Goal: Information Seeking & Learning: Learn about a topic

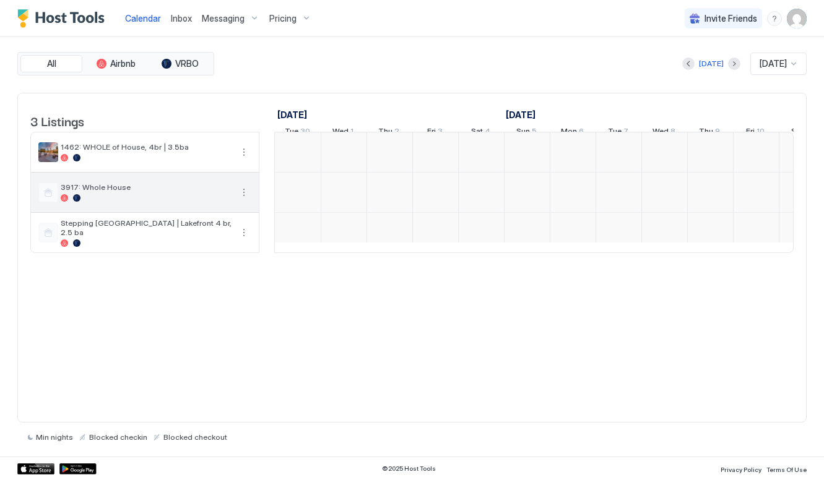
scroll to position [0, 687]
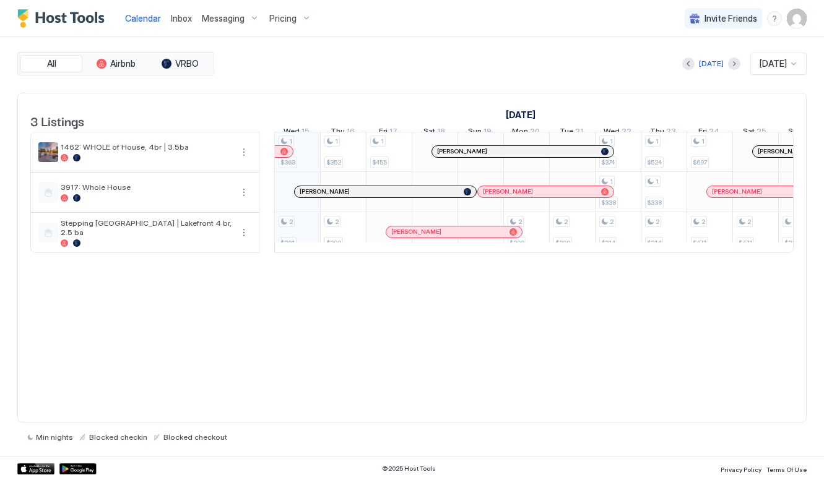
click at [275, 26] on div "Pricing" at bounding box center [290, 18] width 52 height 21
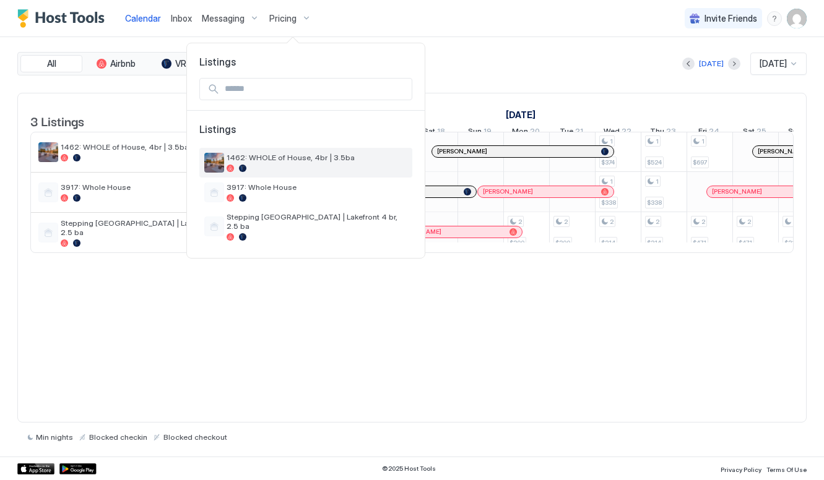
click at [310, 163] on div "1462: WHOLE of House, 4br | 3.5ba" at bounding box center [316, 162] width 181 height 19
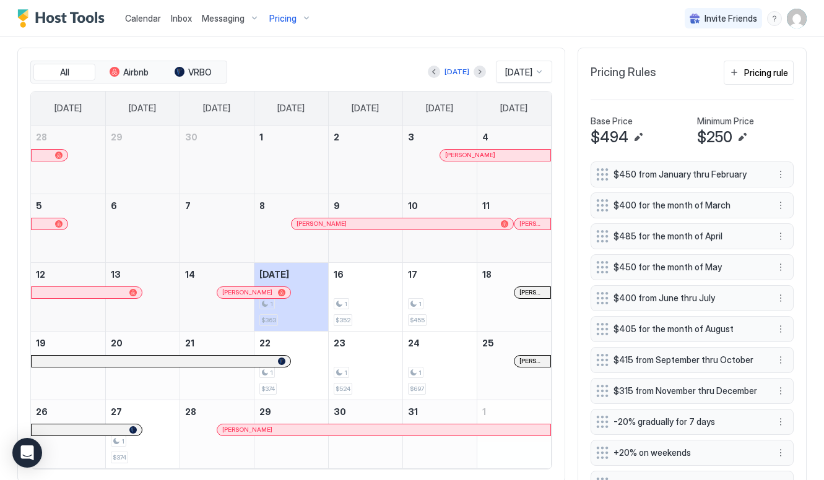
scroll to position [344, 0]
click at [473, 74] on button "Next month" at bounding box center [479, 72] width 12 height 12
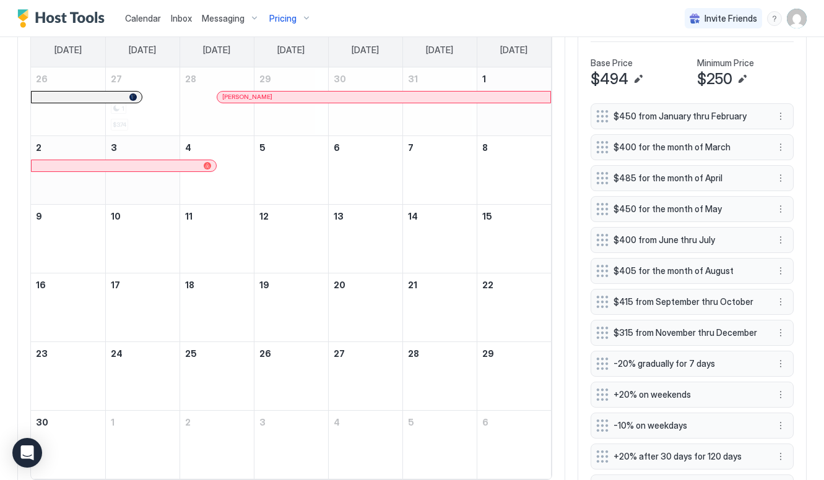
scroll to position [403, 0]
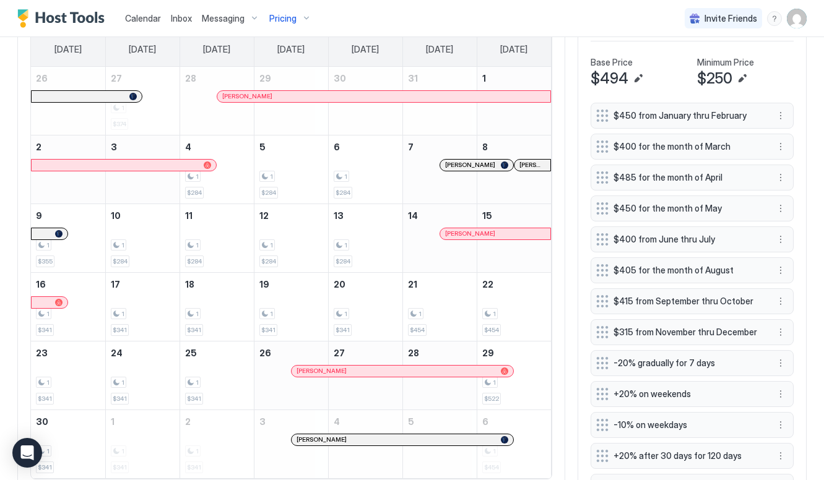
click at [463, 164] on span "Brent Kelly" at bounding box center [470, 165] width 50 height 8
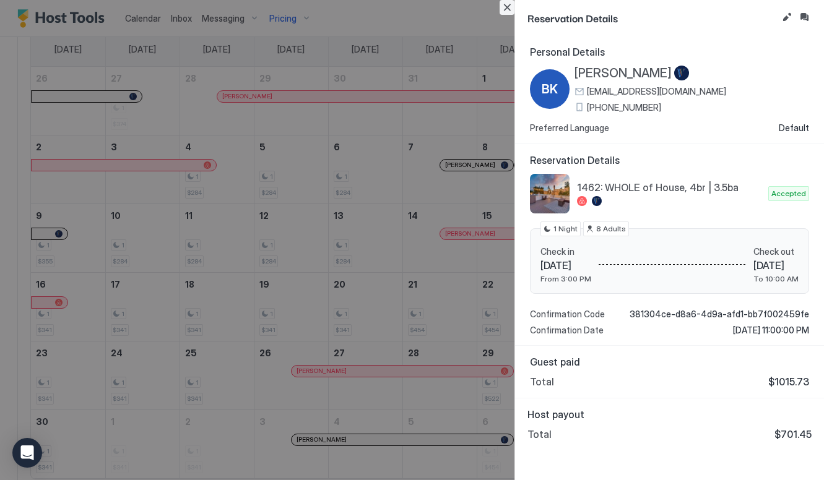
click at [505, 14] on button "Close" at bounding box center [506, 7] width 15 height 15
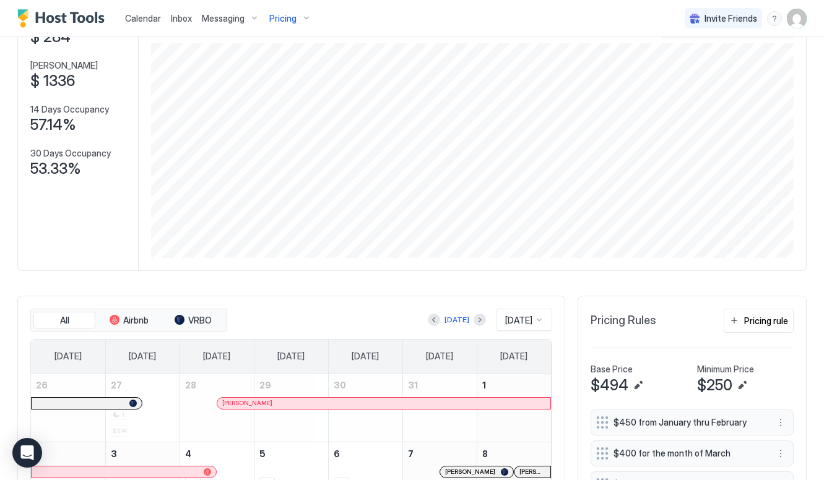
scroll to position [67, 0]
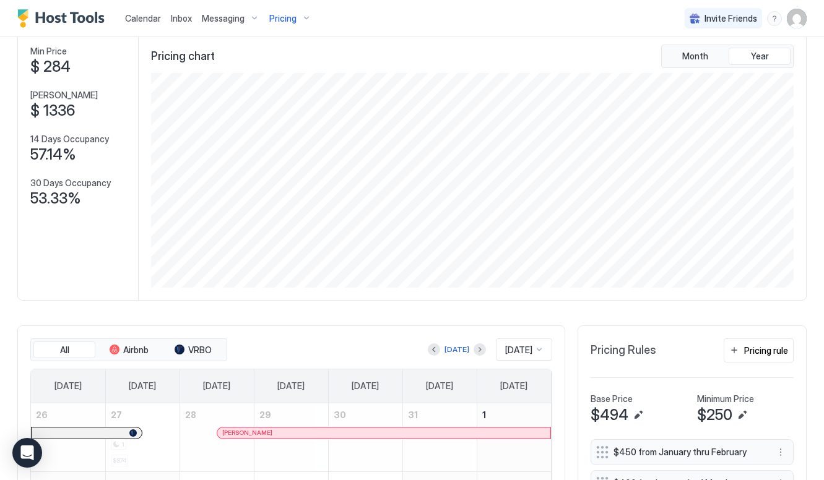
click at [276, 17] on span "Pricing" at bounding box center [282, 18] width 27 height 11
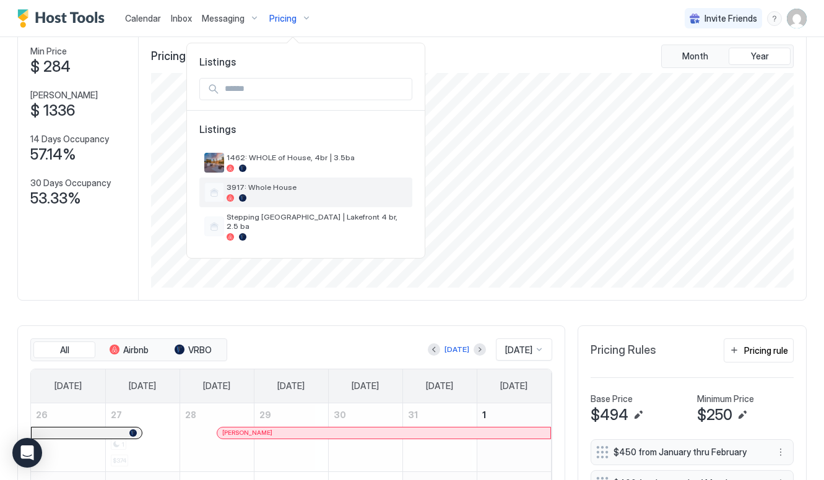
click at [274, 191] on span "3917: Whole House" at bounding box center [316, 187] width 181 height 9
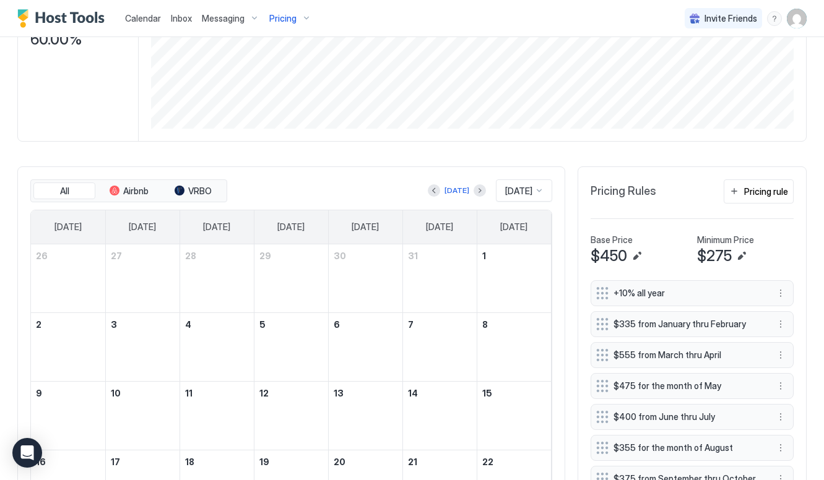
scroll to position [239, 0]
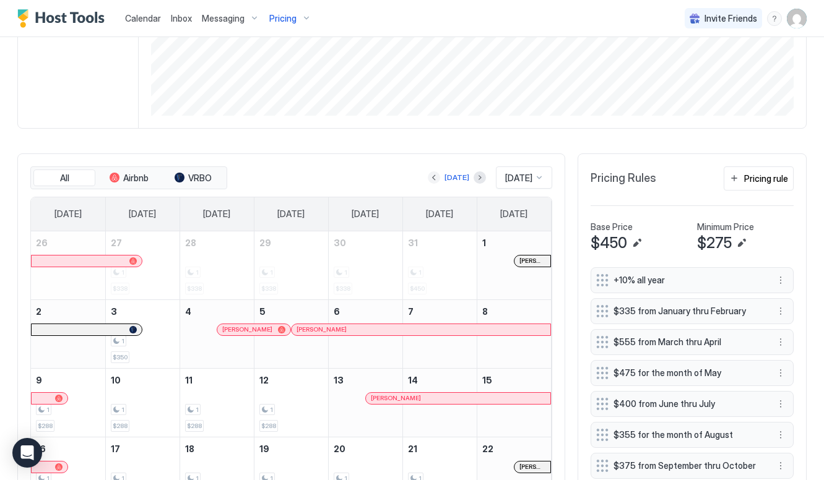
click at [428, 179] on button "Previous month" at bounding box center [434, 177] width 12 height 12
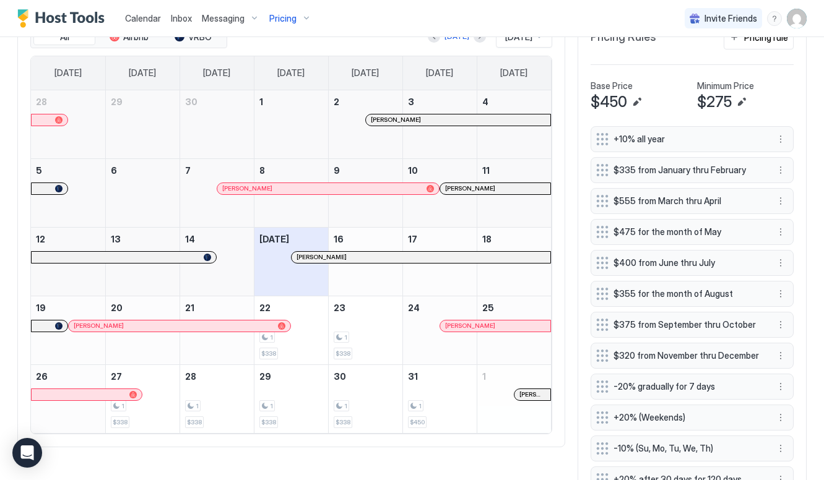
scroll to position [355, 0]
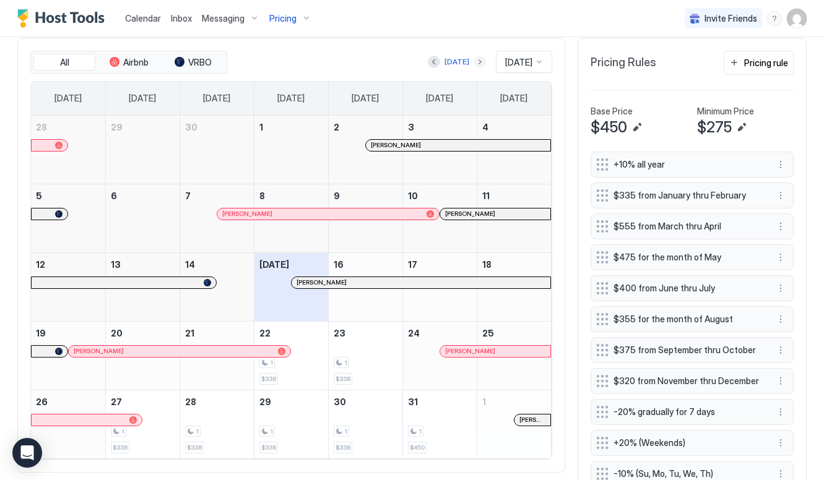
click at [473, 60] on button "Next month" at bounding box center [479, 62] width 12 height 12
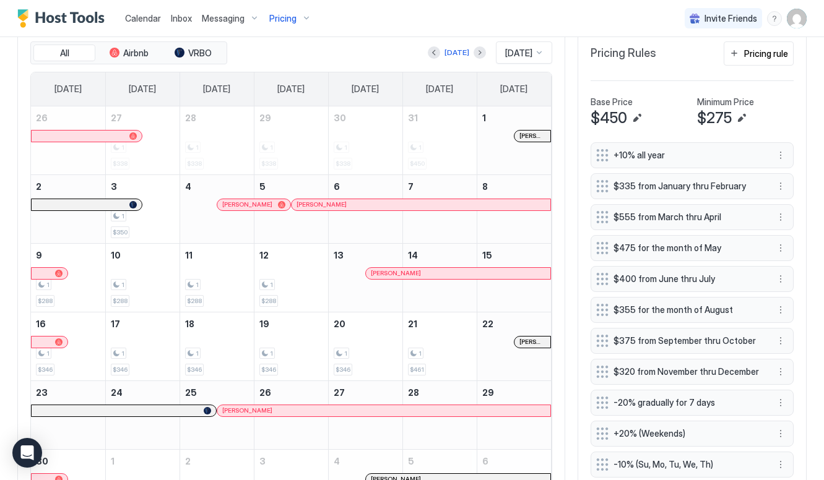
scroll to position [255, 0]
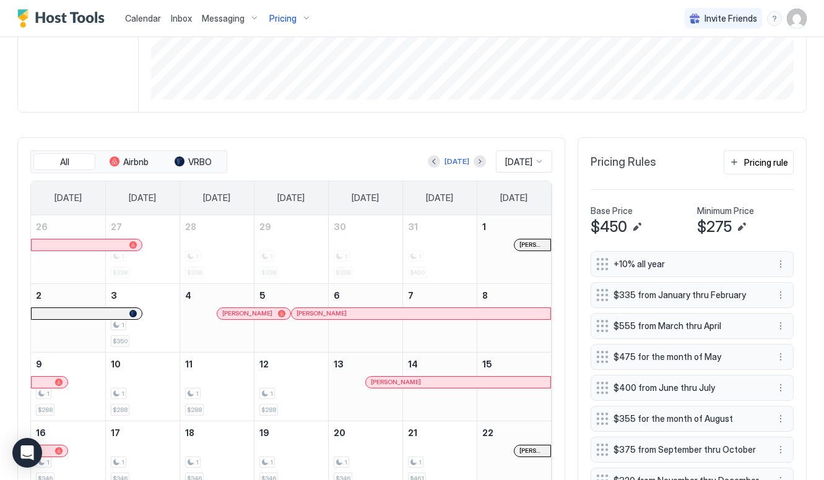
click at [274, 25] on div "Pricing" at bounding box center [290, 18] width 52 height 21
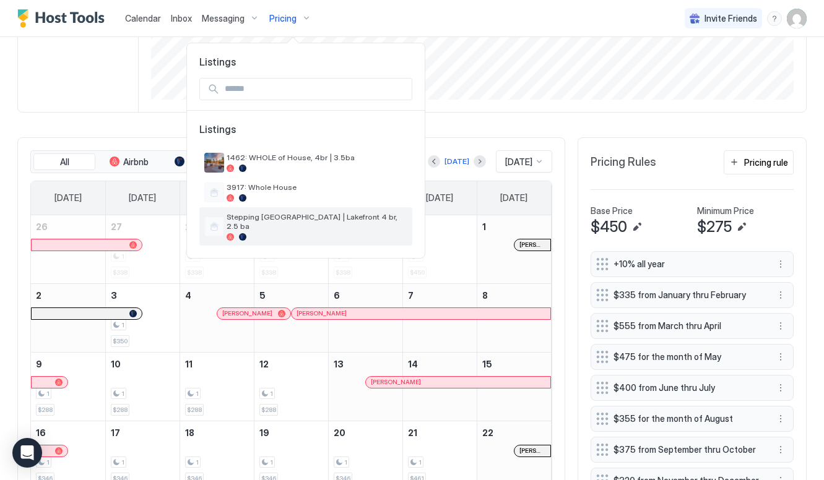
click at [305, 222] on span "Stepping [GEOGRAPHIC_DATA] | Lakefront 4 br, 2.5 ba" at bounding box center [316, 221] width 181 height 19
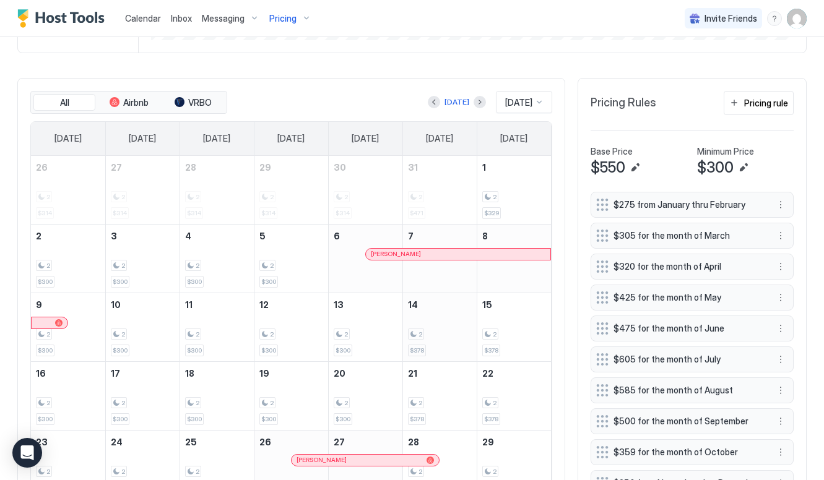
scroll to position [305, 0]
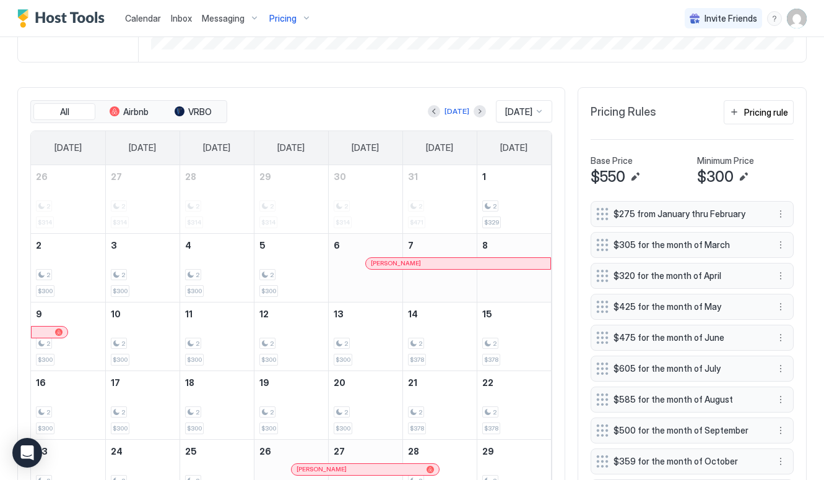
click at [430, 117] on div at bounding box center [434, 111] width 12 height 12
click at [428, 111] on button "Previous month" at bounding box center [434, 111] width 12 height 12
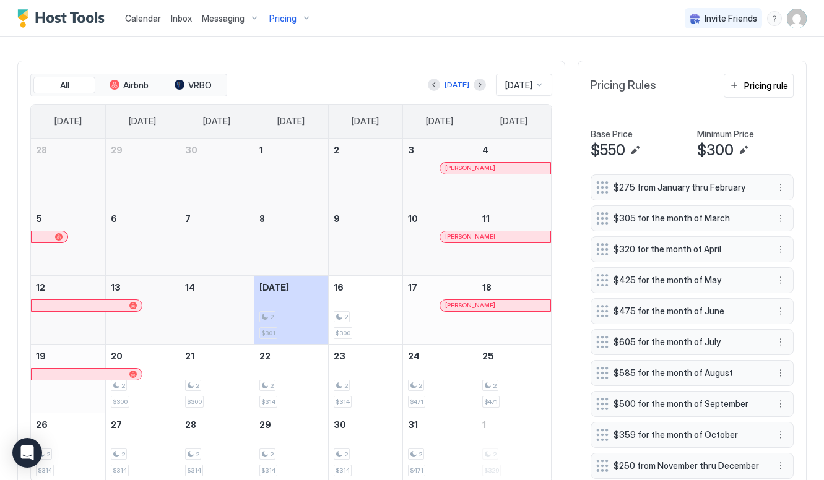
scroll to position [319, 0]
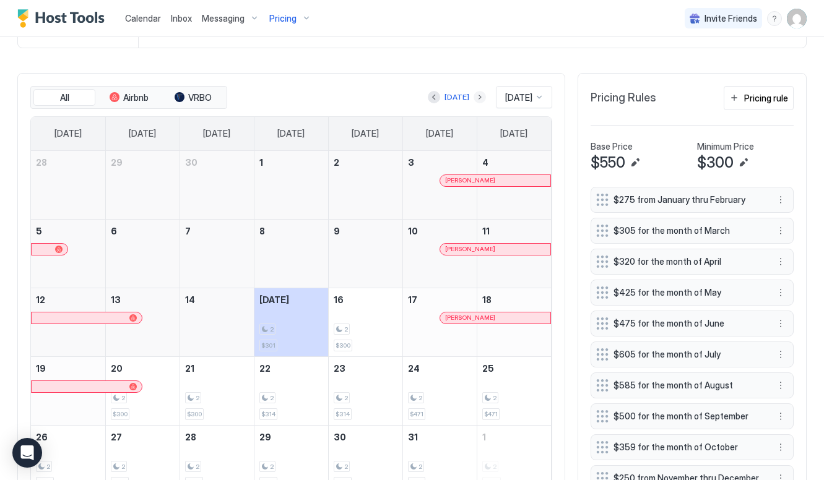
click at [473, 98] on button "Next month" at bounding box center [479, 97] width 12 height 12
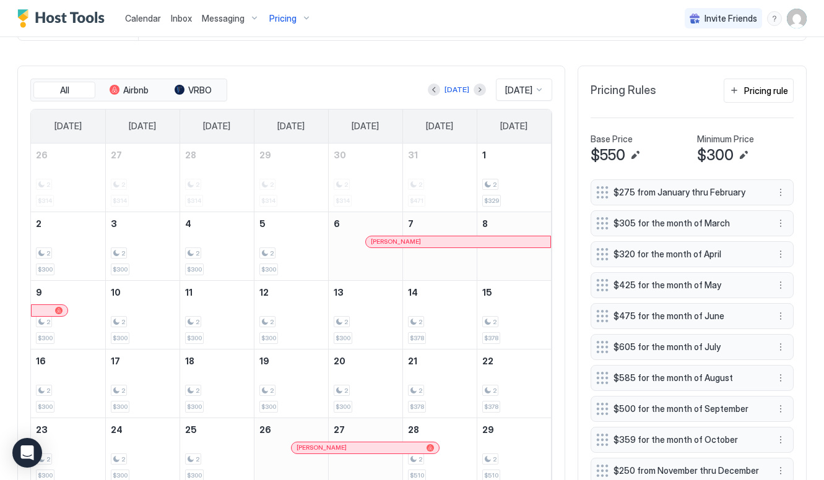
scroll to position [317, 0]
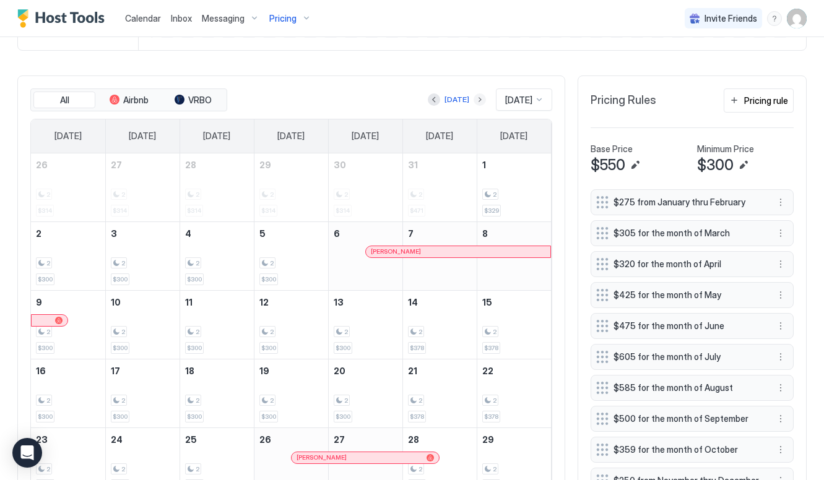
click at [473, 100] on button "Next month" at bounding box center [479, 99] width 12 height 12
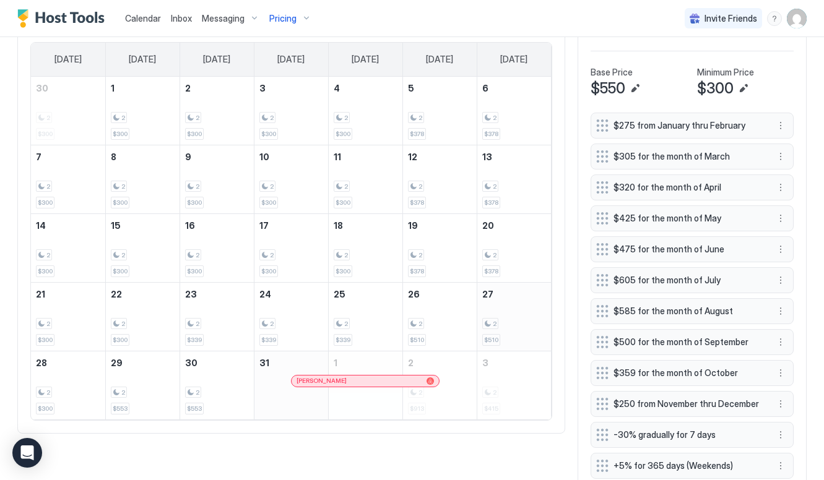
scroll to position [373, 0]
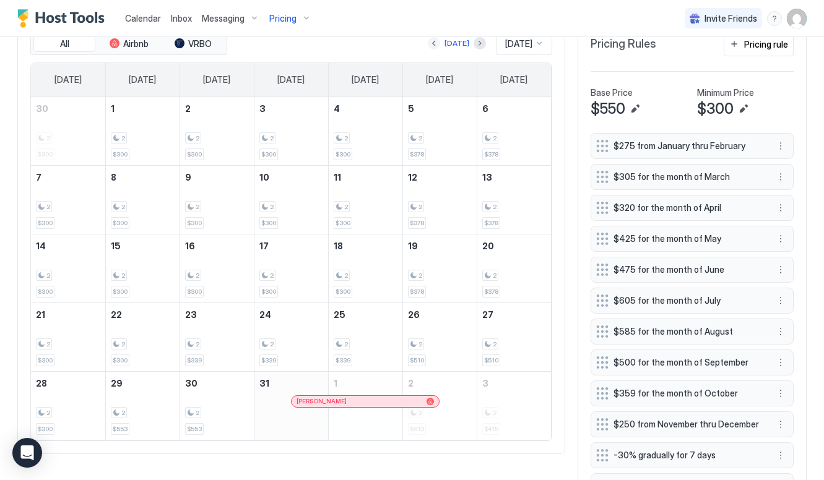
click at [433, 43] on button "Previous month" at bounding box center [434, 43] width 12 height 12
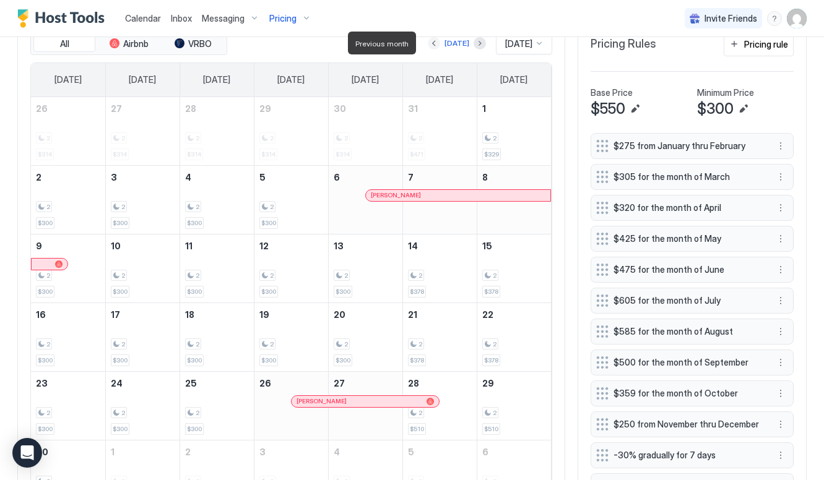
click at [433, 43] on button "Previous month" at bounding box center [434, 43] width 12 height 12
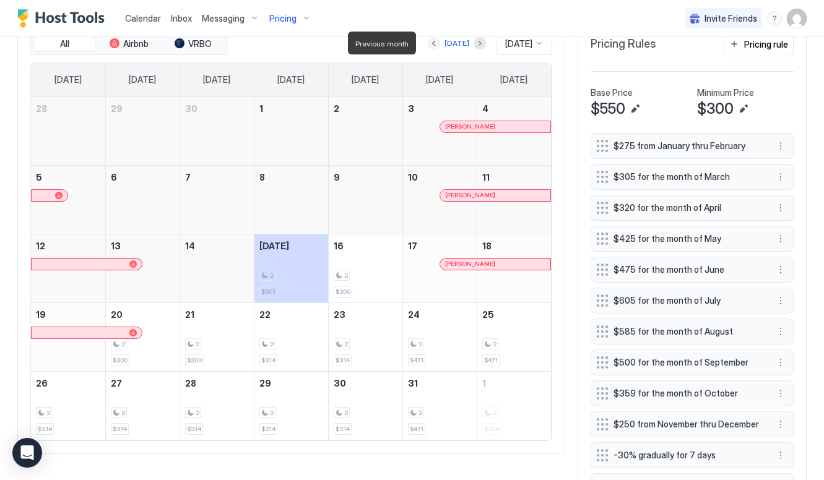
click at [433, 43] on button "Previous month" at bounding box center [434, 43] width 12 height 12
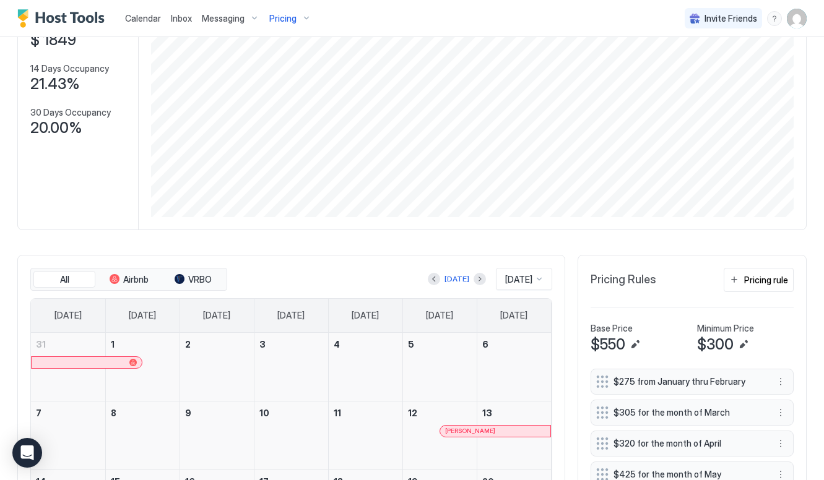
scroll to position [152, 0]
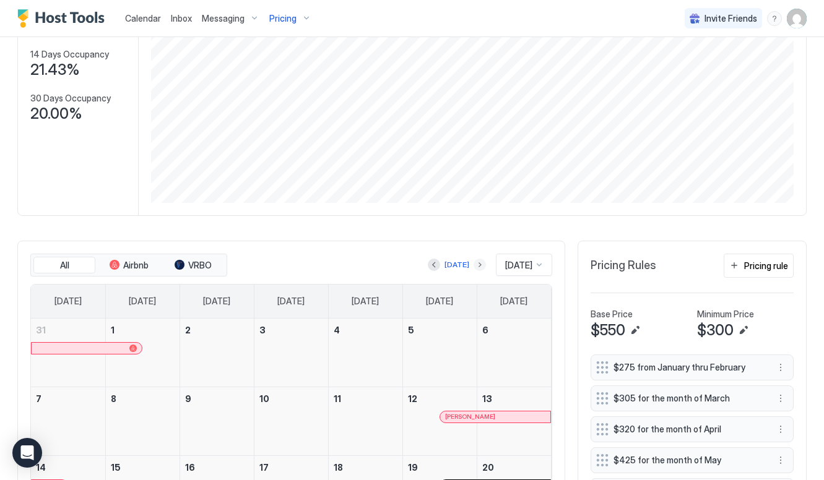
click at [473, 264] on button "Next month" at bounding box center [479, 265] width 12 height 12
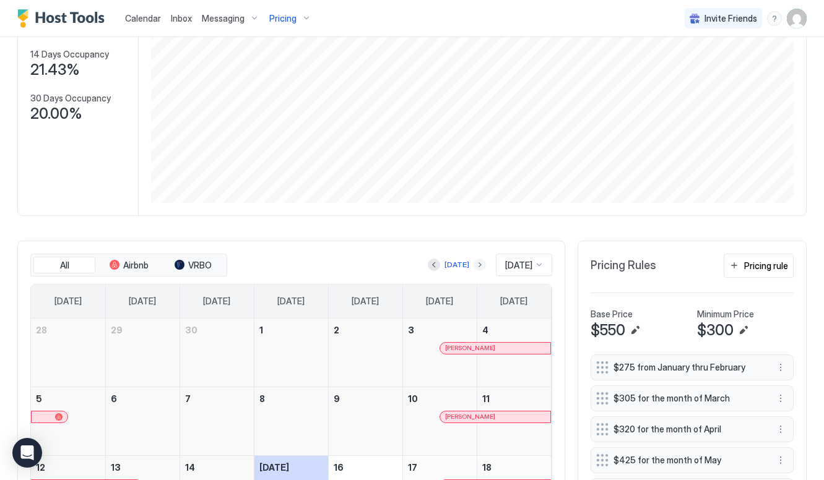
click at [463, 264] on div "[DATE]" at bounding box center [457, 264] width 58 height 15
click at [473, 266] on button "Next month" at bounding box center [479, 265] width 12 height 12
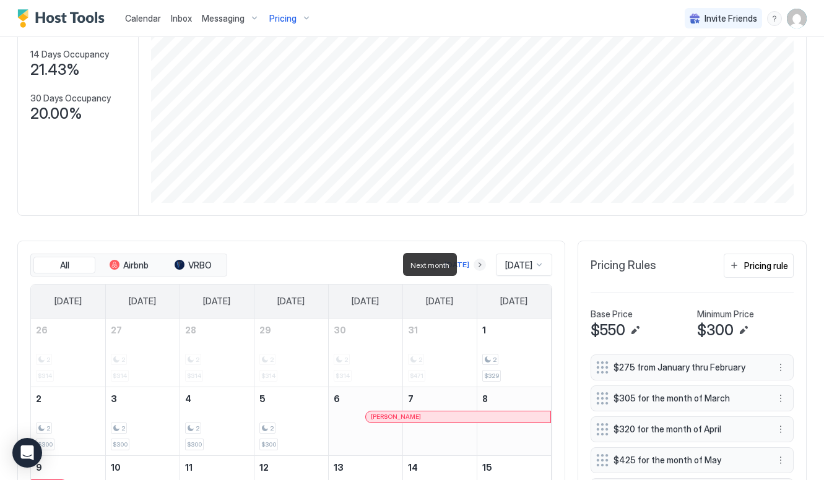
click at [473, 266] on button "Next month" at bounding box center [479, 265] width 12 height 12
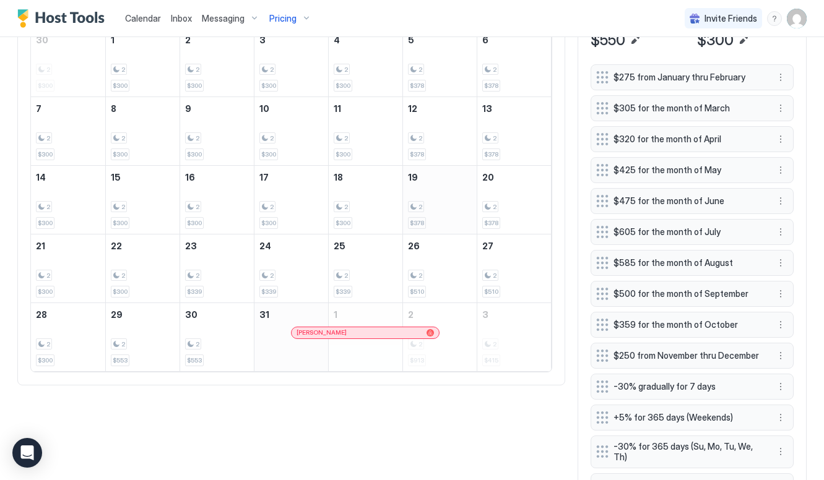
scroll to position [445, 0]
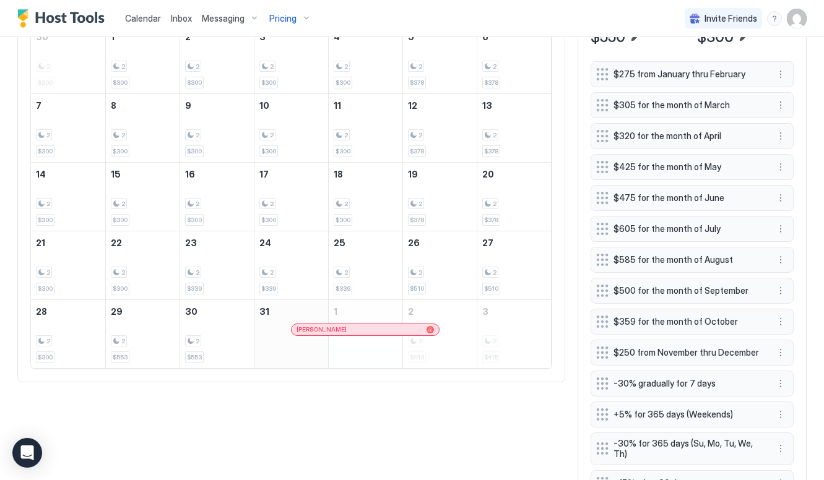
click at [371, 326] on div "Berk Cerkez" at bounding box center [358, 329] width 124 height 8
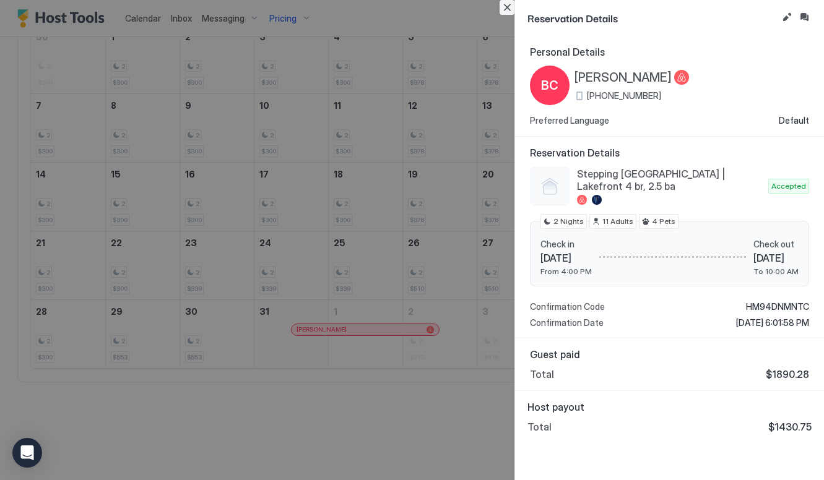
click at [506, 13] on button "Close" at bounding box center [506, 7] width 15 height 15
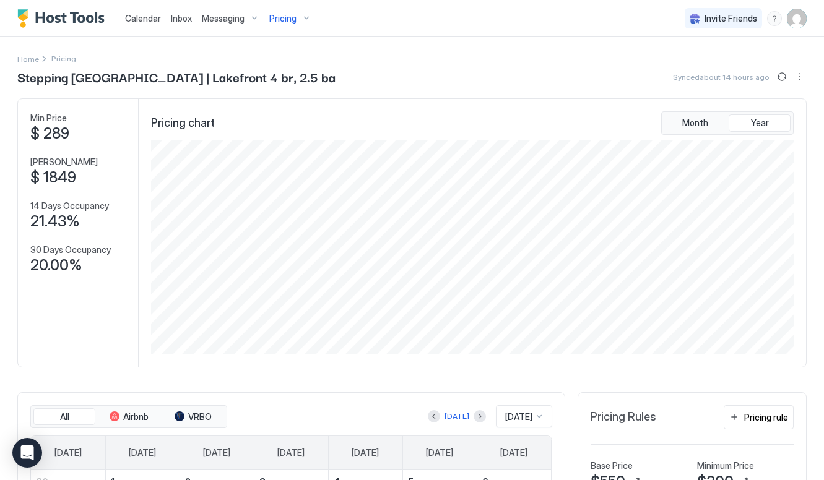
scroll to position [0, 0]
click at [291, 19] on span "Pricing" at bounding box center [282, 18] width 27 height 11
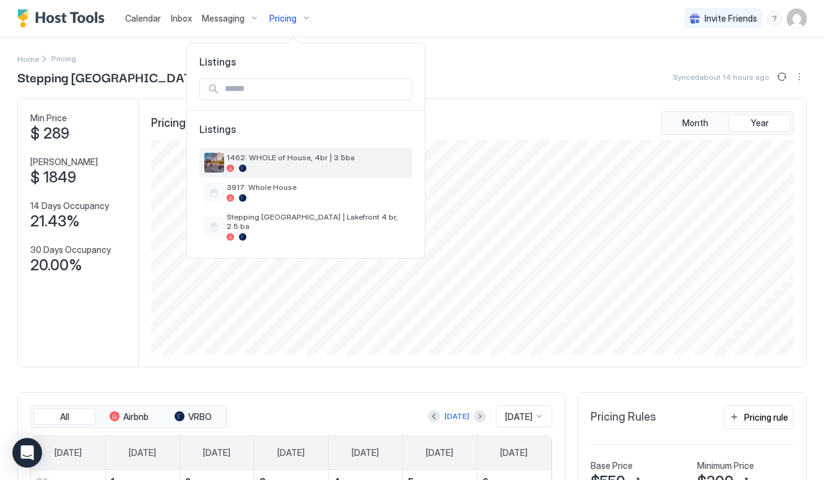
click at [277, 162] on span "1462: WHOLE of House, 4br | 3.5ba" at bounding box center [316, 157] width 181 height 9
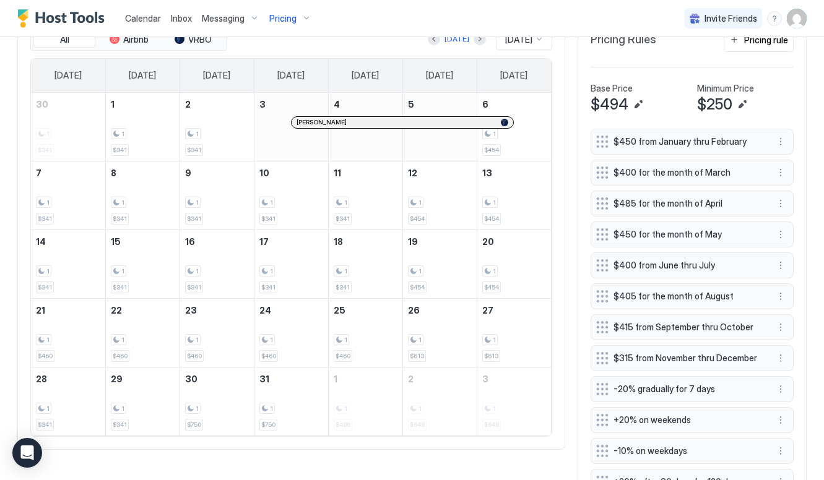
scroll to position [390, 0]
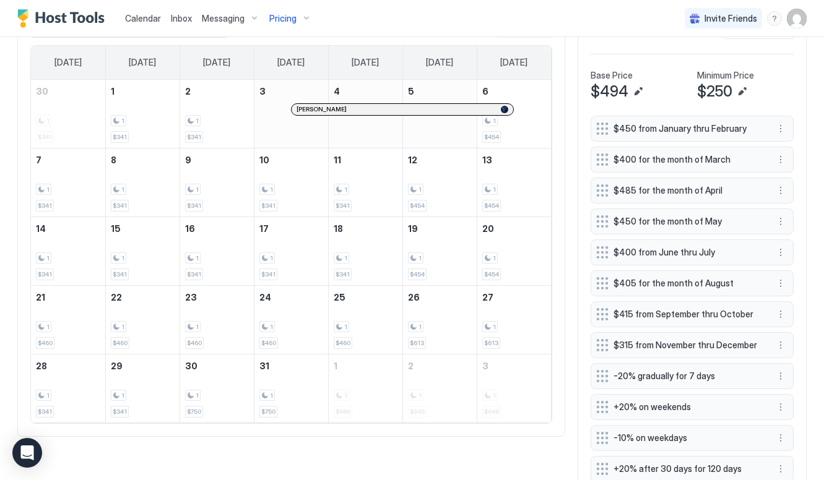
click at [306, 107] on span "Mackenzie Wheatley" at bounding box center [321, 109] width 50 height 8
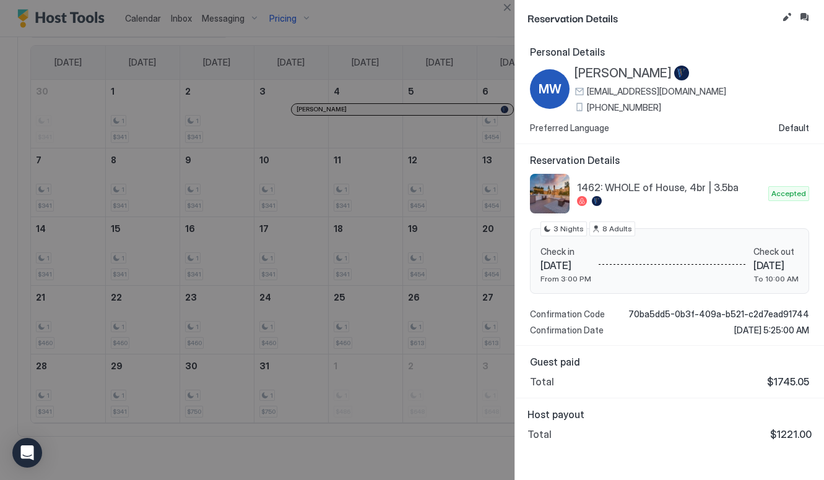
click at [507, 17] on div at bounding box center [412, 240] width 824 height 480
click at [510, 9] on button "Close" at bounding box center [506, 7] width 15 height 15
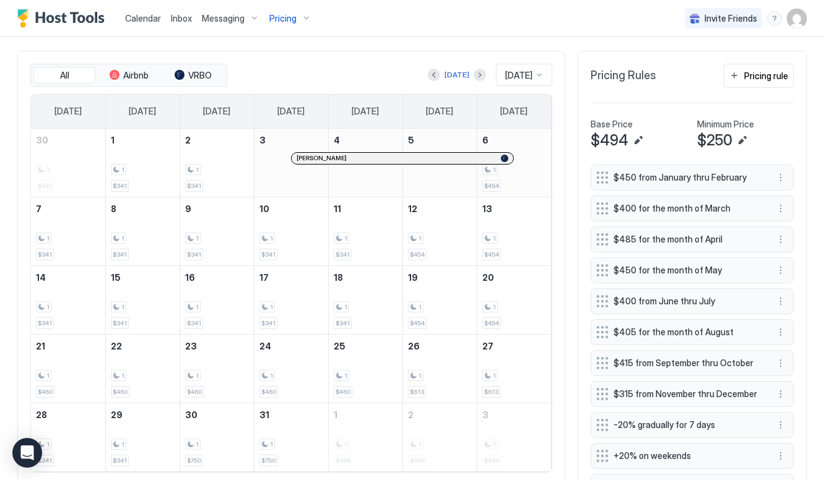
scroll to position [337, 0]
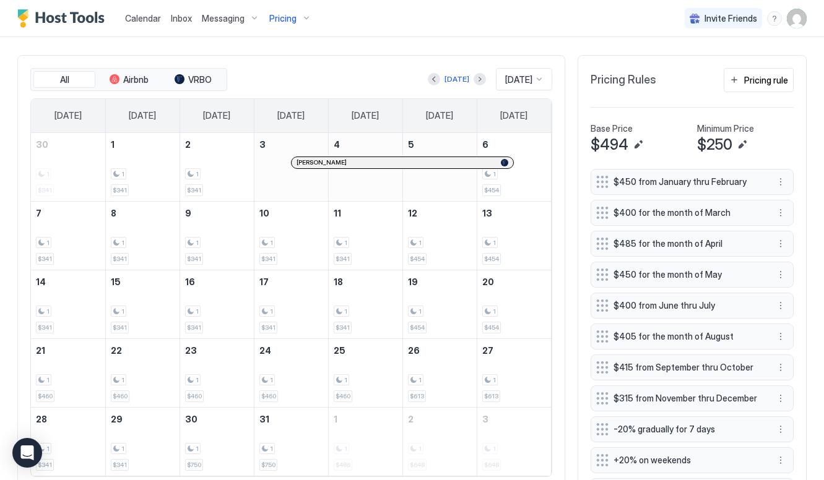
click at [473, 85] on div at bounding box center [479, 79] width 12 height 12
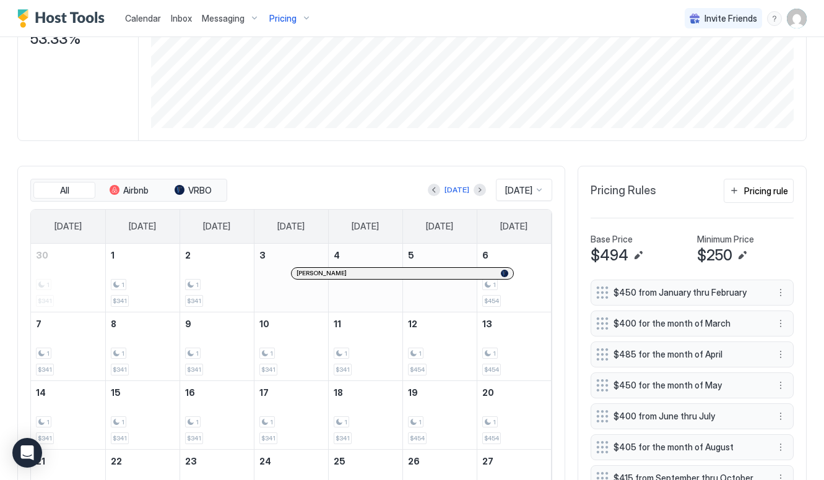
scroll to position [187, 0]
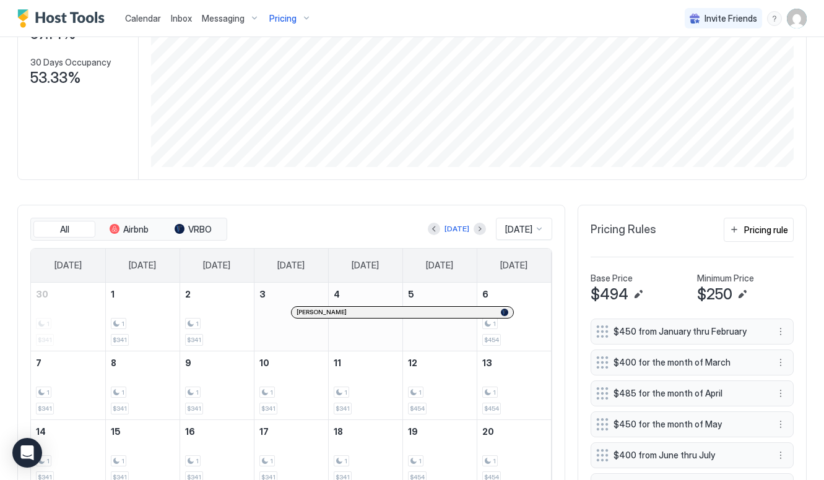
click at [286, 16] on span "Pricing" at bounding box center [282, 18] width 27 height 11
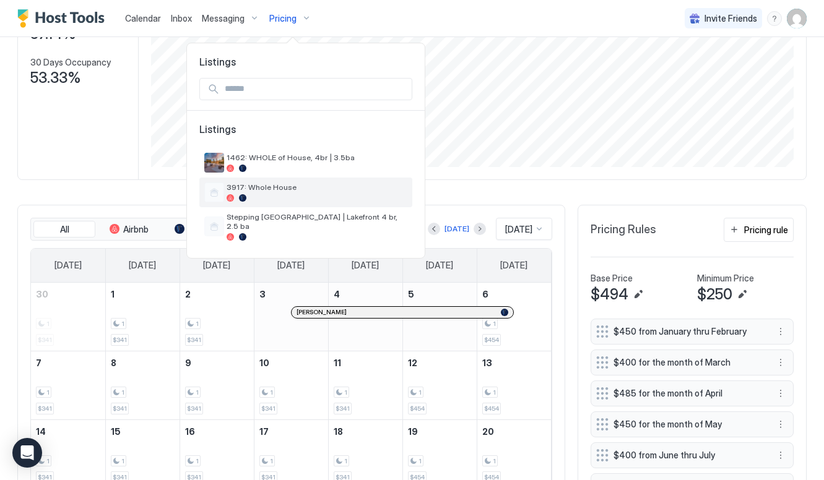
click at [295, 194] on div "3917: Whole House" at bounding box center [316, 192] width 181 height 19
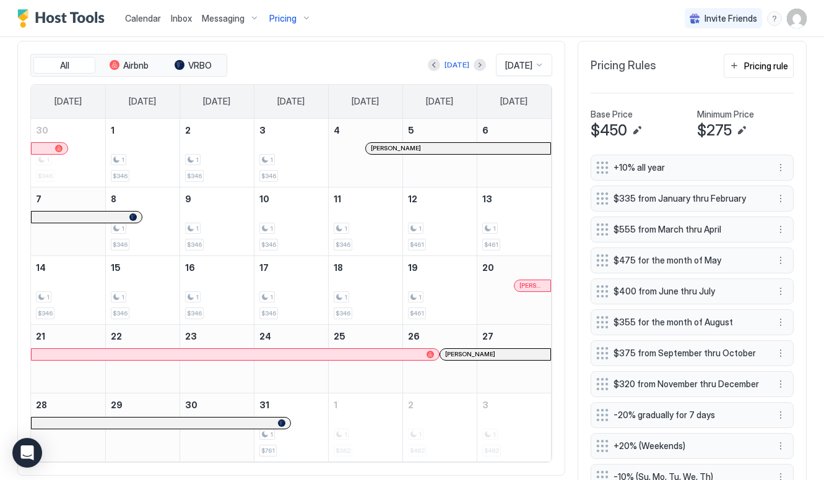
scroll to position [360, 0]
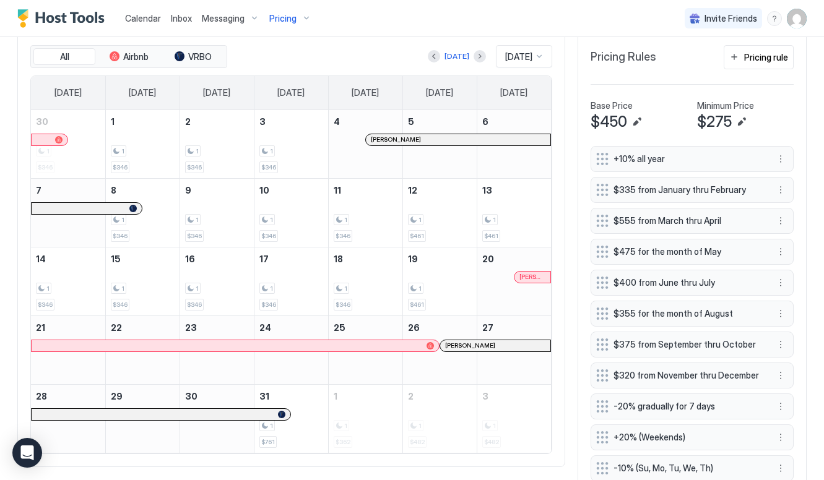
click at [390, 141] on span "Kelly Cochrane" at bounding box center [396, 140] width 50 height 8
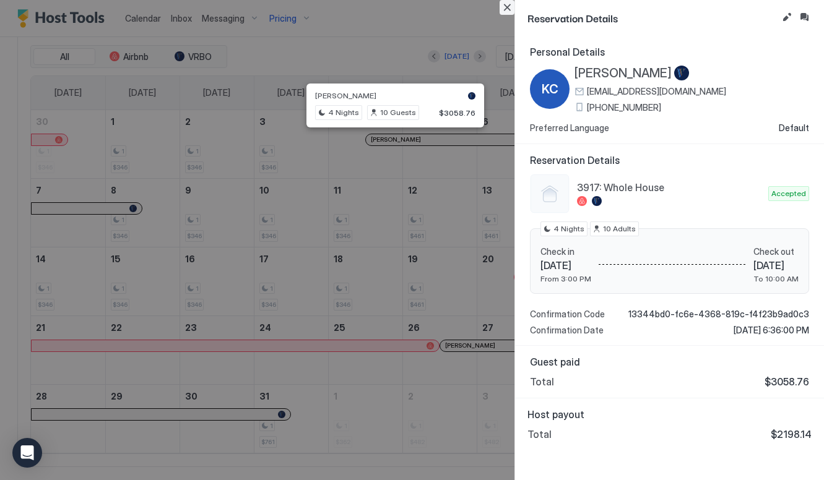
click at [508, 10] on button "Close" at bounding box center [506, 7] width 15 height 15
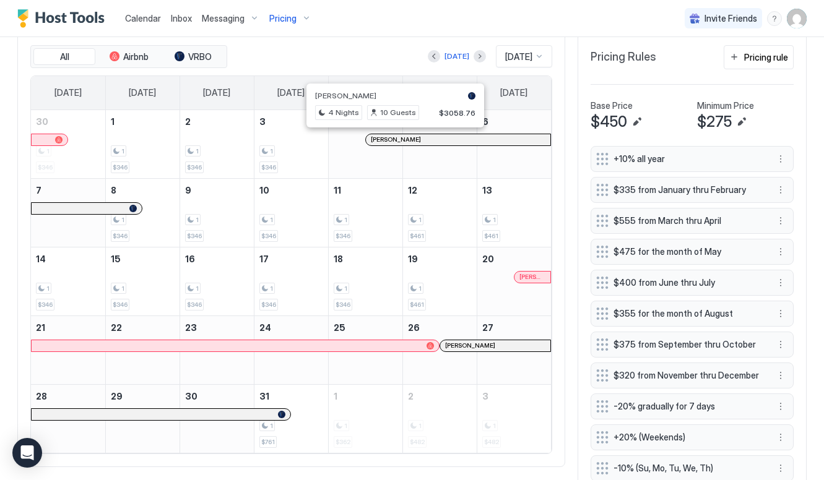
click at [392, 344] on div at bounding box center [235, 345] width 397 height 7
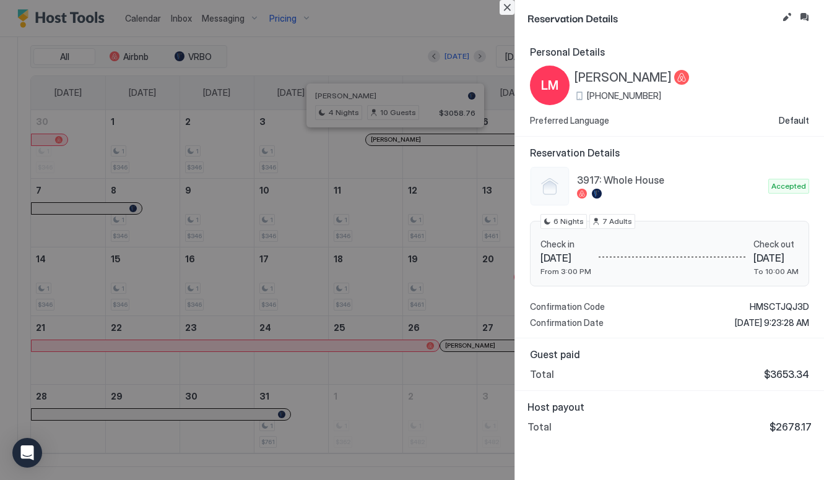
click at [508, 8] on button "Close" at bounding box center [506, 7] width 15 height 15
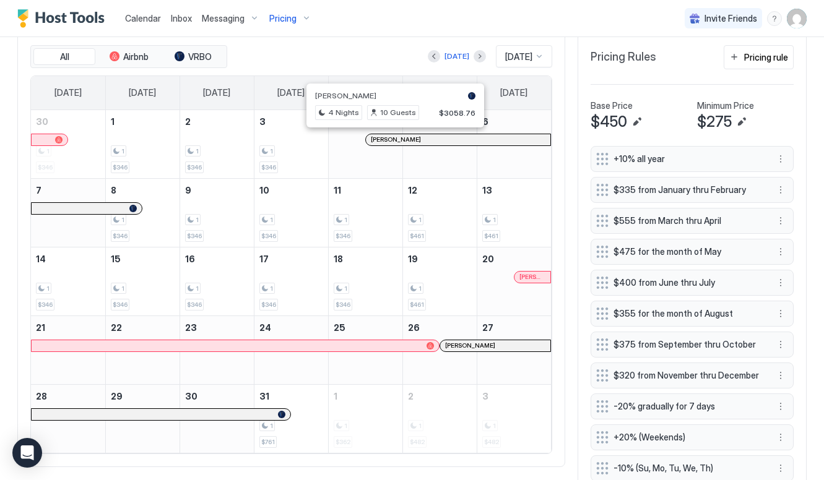
click at [468, 346] on span "Tina Beachy" at bounding box center [470, 346] width 50 height 8
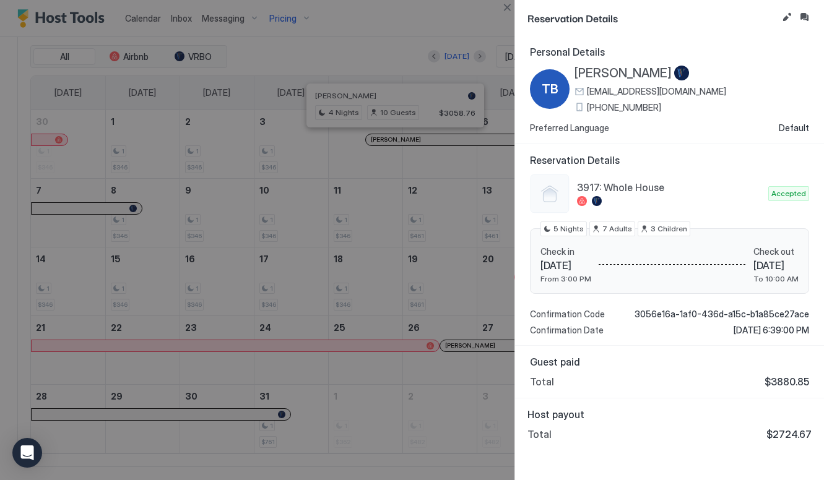
click at [506, 10] on button "Close" at bounding box center [506, 7] width 15 height 15
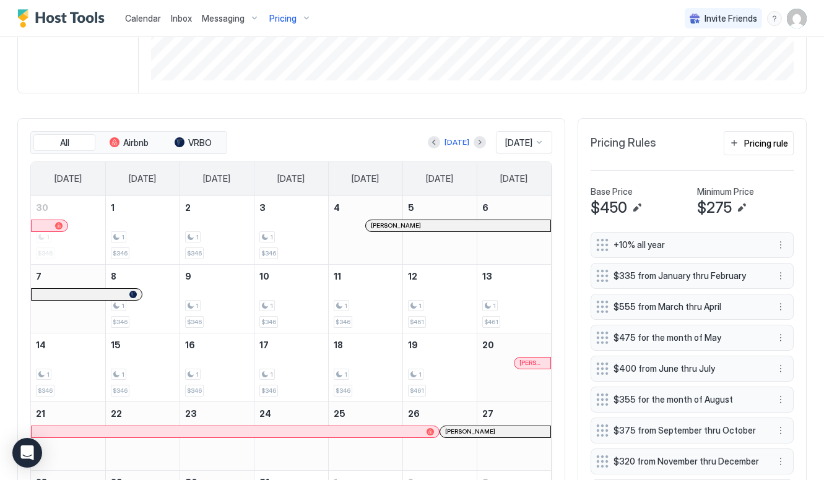
scroll to position [262, 0]
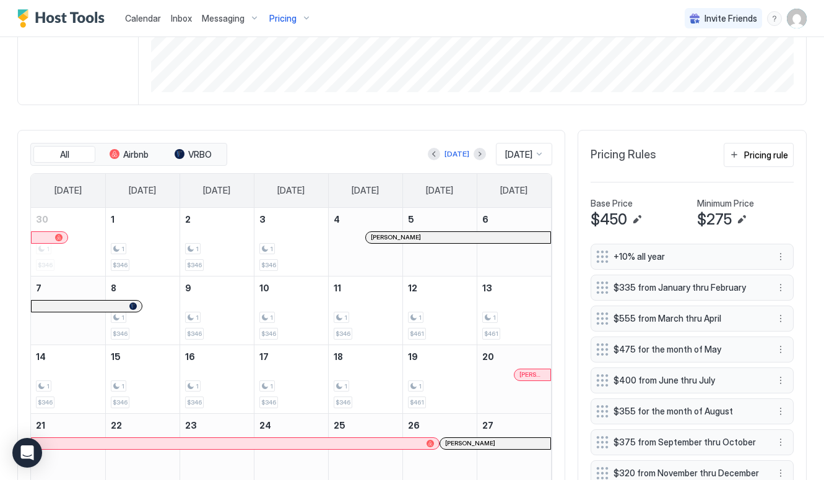
click at [158, 20] on span "Calendar" at bounding box center [143, 18] width 36 height 11
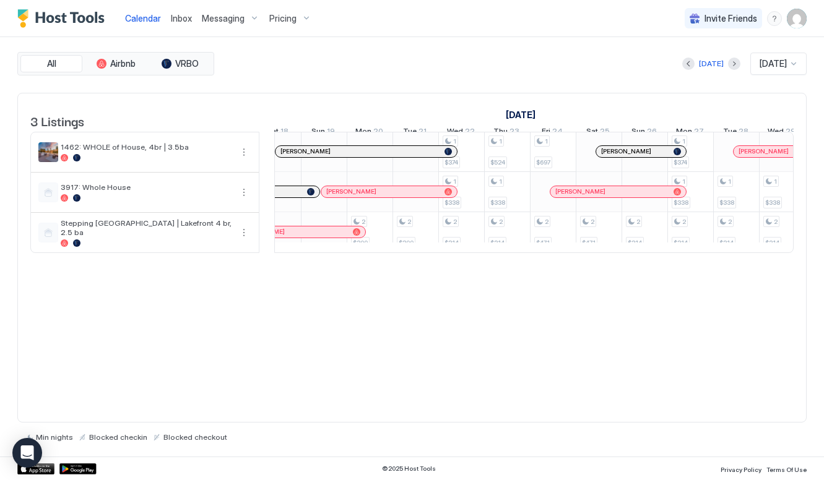
scroll to position [0, 861]
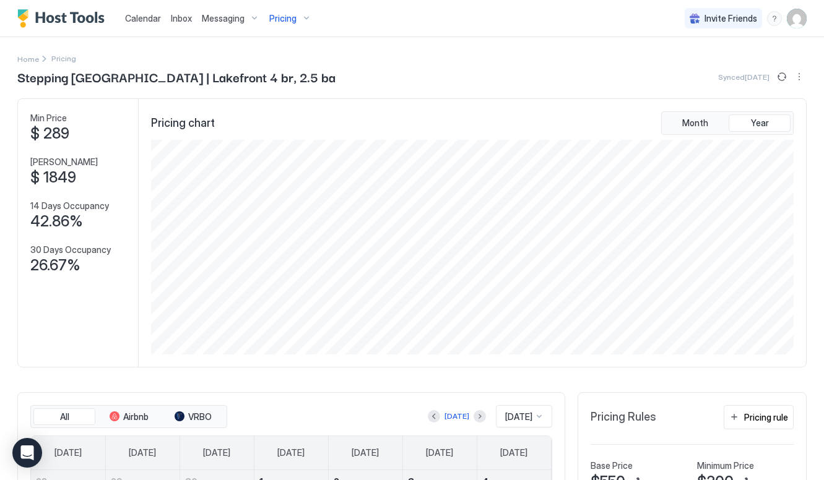
scroll to position [215, 645]
